Goal: Task Accomplishment & Management: Use online tool/utility

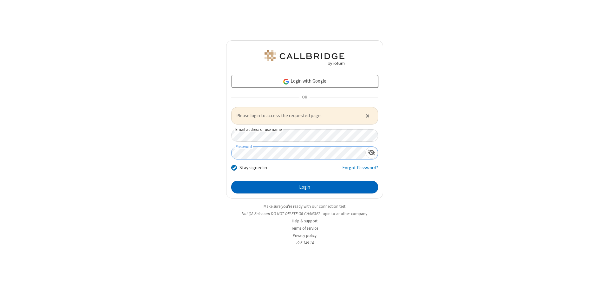
click at [305, 187] on button "Login" at bounding box center [304, 187] width 147 height 13
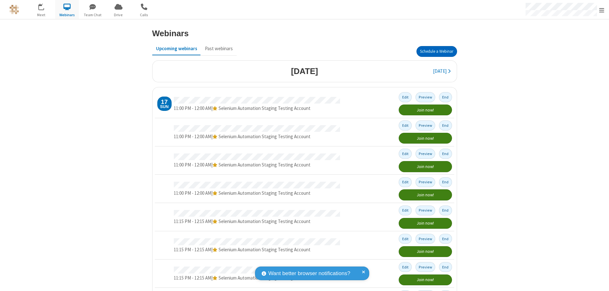
click at [434, 51] on button "Schedule a Webinar" at bounding box center [437, 51] width 41 height 11
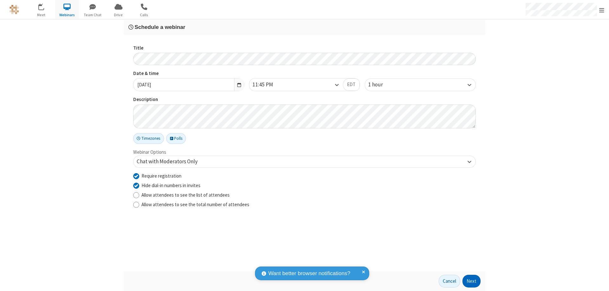
click at [472, 281] on button "Next" at bounding box center [472, 280] width 18 height 13
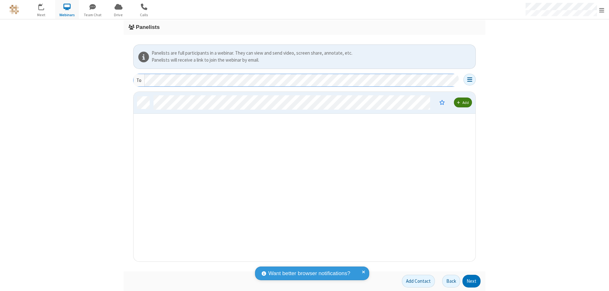
scroll to position [165, 337]
click at [472, 281] on button "Next" at bounding box center [472, 280] width 18 height 13
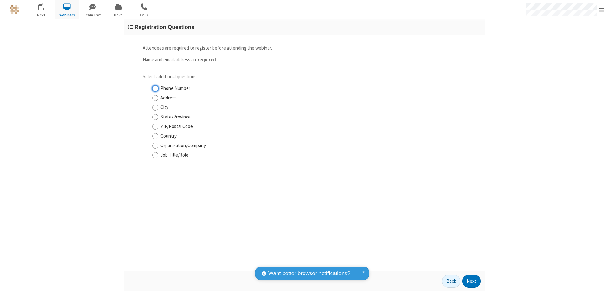
click at [155, 88] on input "Phone Number" at bounding box center [155, 88] width 6 height 7
checkbox input "true"
click at [472, 281] on button "Next" at bounding box center [472, 280] width 18 height 13
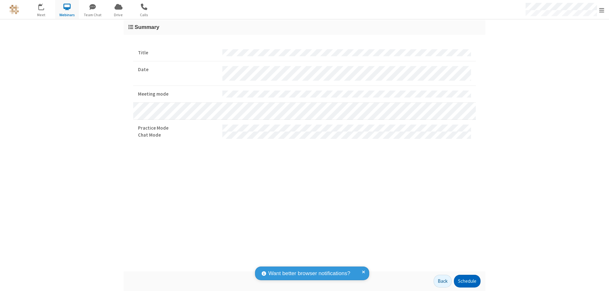
click at [467, 281] on button "Schedule" at bounding box center [467, 280] width 27 height 13
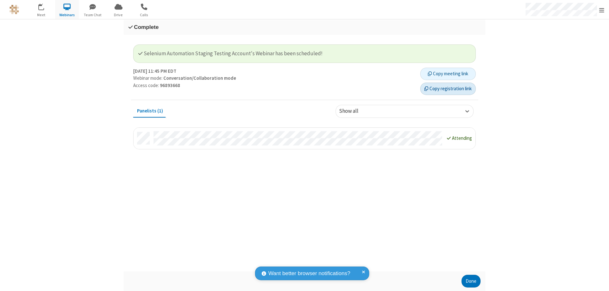
click at [448, 89] on button "Copy registration link" at bounding box center [448, 88] width 56 height 13
click at [471, 281] on button "Done" at bounding box center [471, 280] width 19 height 13
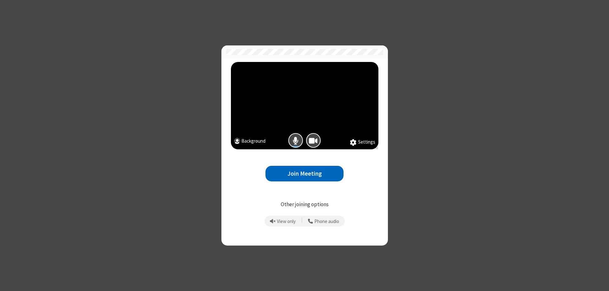
click at [305, 173] on button "Join Meeting" at bounding box center [305, 174] width 78 height 16
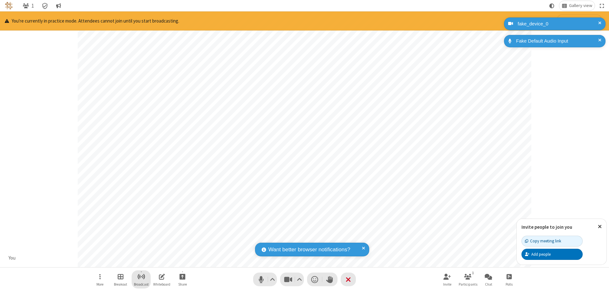
click at [141, 276] on span "Start broadcast" at bounding box center [141, 276] width 8 height 8
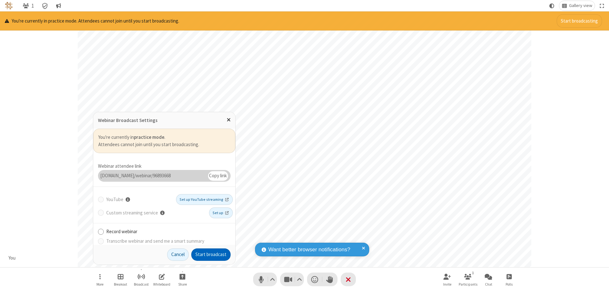
click at [211, 254] on button "Start broadcast" at bounding box center [210, 254] width 39 height 13
